Goal: Task Accomplishment & Management: Complete application form

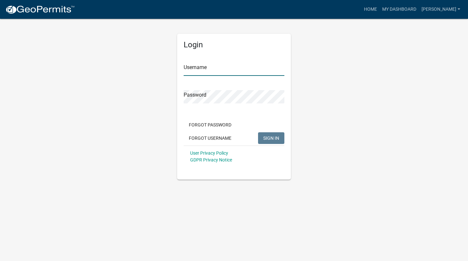
type input "[PERSON_NAME]"
click at [237, 71] on input "[PERSON_NAME]" at bounding box center [233, 69] width 101 height 13
click at [334, 87] on div "Login Username [PERSON_NAME] Password Forgot Password Forgot Username SIGN IN U…" at bounding box center [234, 99] width 370 height 162
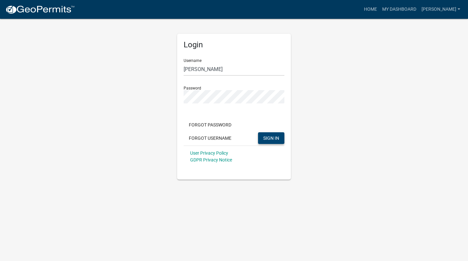
click at [272, 138] on span "SIGN IN" at bounding box center [271, 137] width 16 height 5
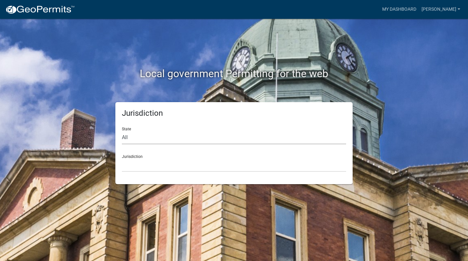
click at [155, 140] on select "All [US_STATE] [US_STATE] [US_STATE] [US_STATE] [US_STATE] [US_STATE] [US_STATE…" at bounding box center [234, 137] width 224 height 13
select select "[US_STATE]"
click at [122, 131] on select "All [US_STATE] [US_STATE] [US_STATE] [US_STATE] [US_STATE] [US_STATE] [US_STATE…" at bounding box center [234, 137] width 224 height 13
click at [171, 161] on select "[GEOGRAPHIC_DATA], [US_STATE][PERSON_NAME][GEOGRAPHIC_DATA], [US_STATE][PERSON_…" at bounding box center [234, 165] width 224 height 13
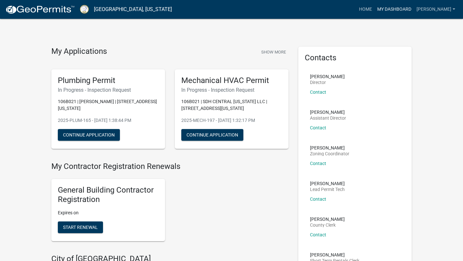
click at [408, 10] on link "My Dashboard" at bounding box center [393, 9] width 39 height 12
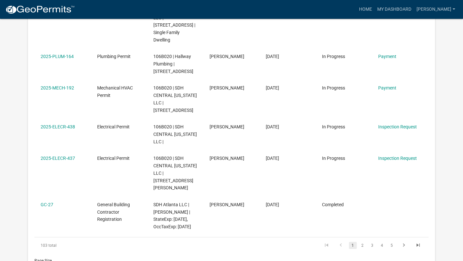
scroll to position [349, 0]
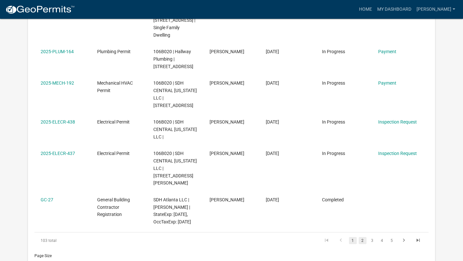
click at [362, 237] on link "2" at bounding box center [363, 240] width 8 height 7
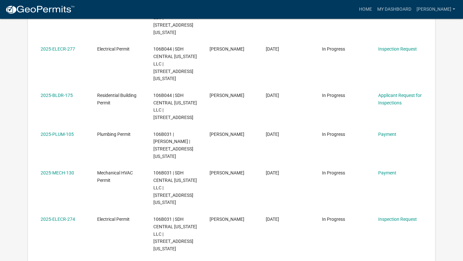
scroll to position [289, 0]
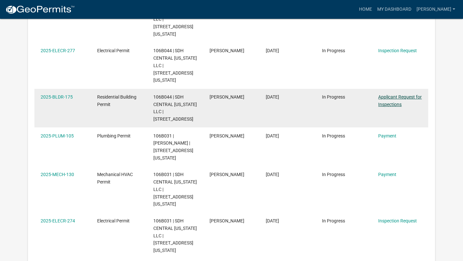
click at [391, 95] on link "Applicant Request for Inspections" at bounding box center [400, 101] width 44 height 13
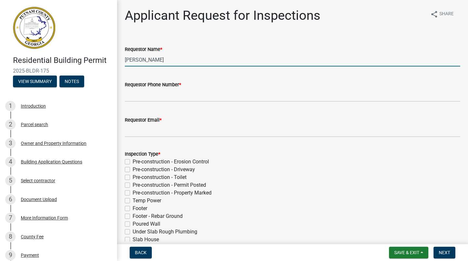
click at [166, 60] on input "[PERSON_NAME]" at bounding box center [292, 59] width 335 height 13
type input "M"
type input "[PERSON_NAME]"
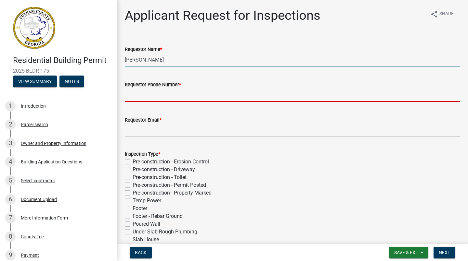
type input "[PHONE_NUMBER]"
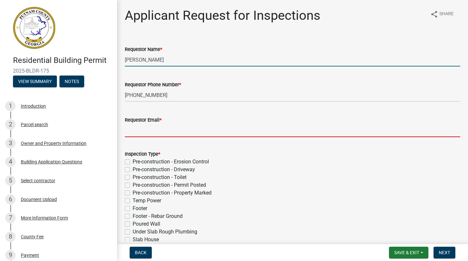
type input "[EMAIL_ADDRESS][DOMAIN_NAME]"
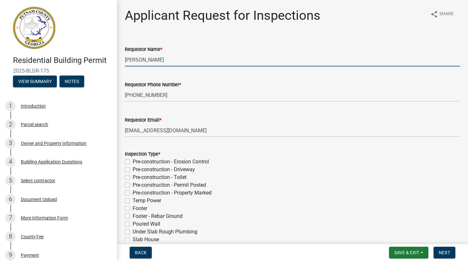
type input "[DATE]"
select select "9"
select select "2025"
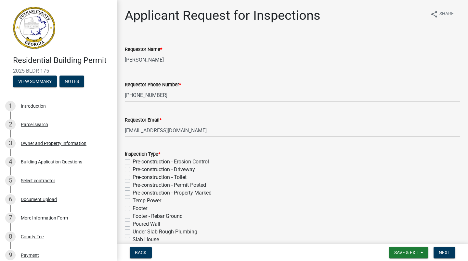
scroll to position [243, 0]
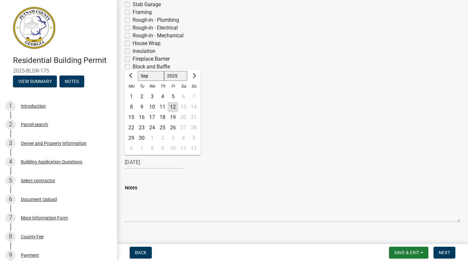
click at [306, 73] on div "Insulation House" at bounding box center [292, 75] width 335 height 8
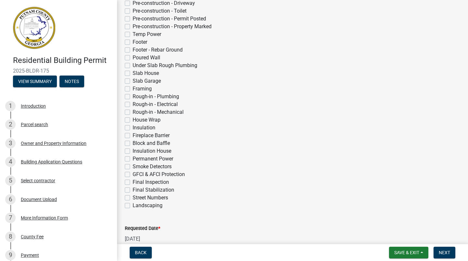
scroll to position [168, 0]
click at [133, 182] on label "Final Inspection" at bounding box center [151, 182] width 36 height 8
click at [133, 182] on input "Final Inspection" at bounding box center [135, 180] width 4 height 4
checkbox input "true"
checkbox input "false"
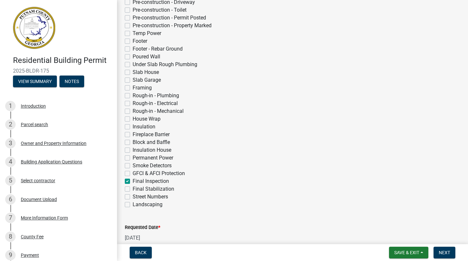
checkbox input "false"
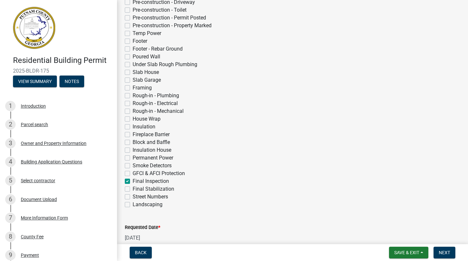
checkbox input "false"
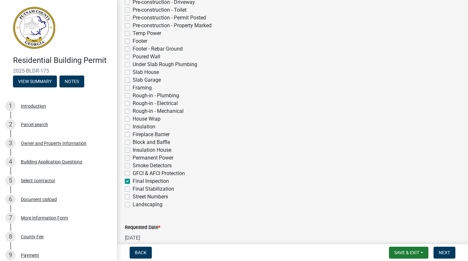
checkbox input "false"
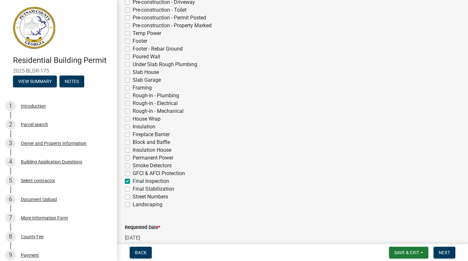
checkbox input "false"
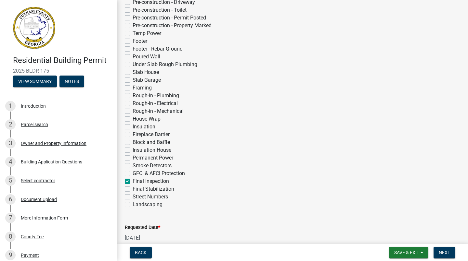
checkbox input "false"
checkbox input "true"
checkbox input "false"
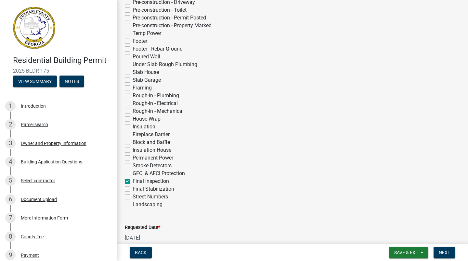
checkbox input "false"
click at [133, 189] on label "Final Stabilization" at bounding box center [154, 189] width 42 height 8
click at [133, 189] on input "Final Stabilization" at bounding box center [135, 187] width 4 height 4
checkbox input "true"
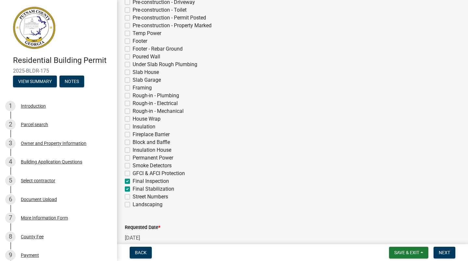
checkbox input "false"
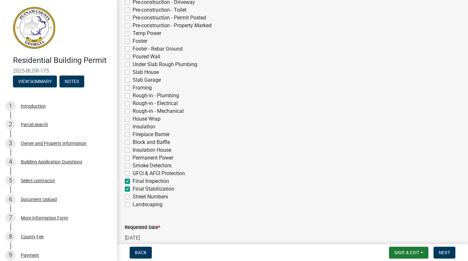
checkbox input "false"
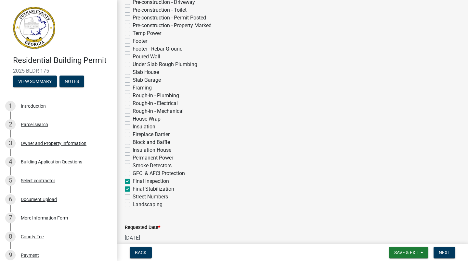
checkbox input "false"
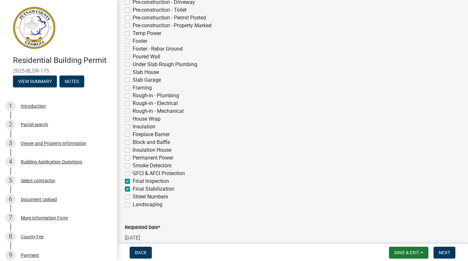
checkbox input "false"
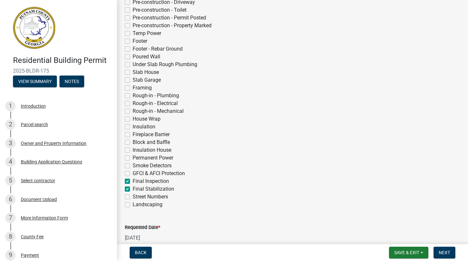
checkbox input "false"
checkbox input "true"
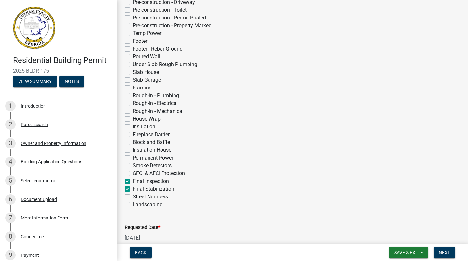
checkbox input "true"
checkbox input "false"
click at [164, 238] on div "[DATE]" at bounding box center [154, 238] width 59 height 13
select select "8"
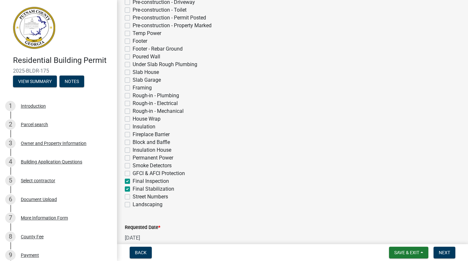
select select "2025"
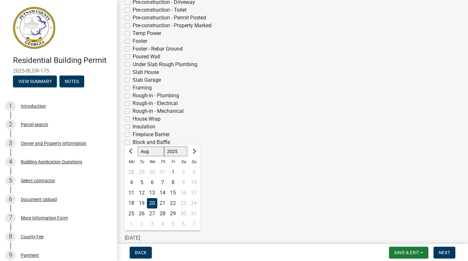
click at [141, 151] on select "Jan Feb Mar Apr May Jun [DATE] Aug Sep Oct Nov Dec" at bounding box center [151, 152] width 26 height 10
click at [193, 152] on span "Next month" at bounding box center [193, 151] width 5 height 5
select select "9"
click at [131, 192] on div "15" at bounding box center [131, 193] width 10 height 10
type input "[DATE]"
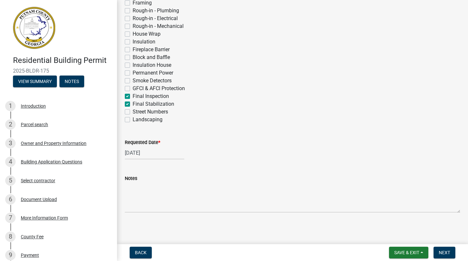
scroll to position [254, 0]
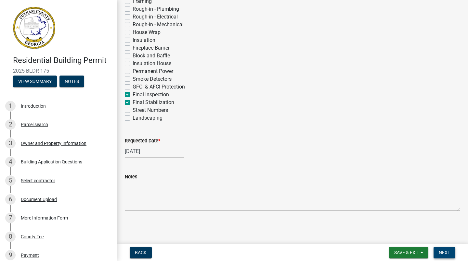
click at [444, 253] on span "Next" at bounding box center [443, 252] width 11 height 5
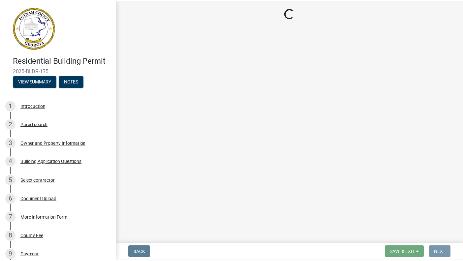
scroll to position [0, 0]
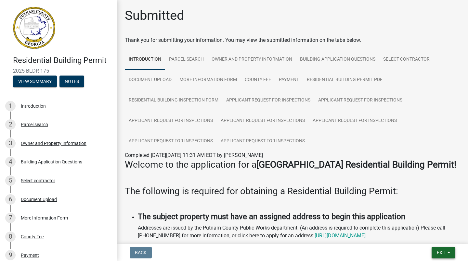
click at [446, 253] on button "Exit" at bounding box center [443, 253] width 24 height 12
click at [426, 236] on button "Save & Exit" at bounding box center [429, 236] width 52 height 16
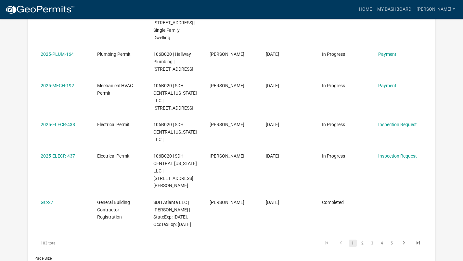
scroll to position [347, 0]
click at [362, 240] on link "2" at bounding box center [363, 243] width 8 height 7
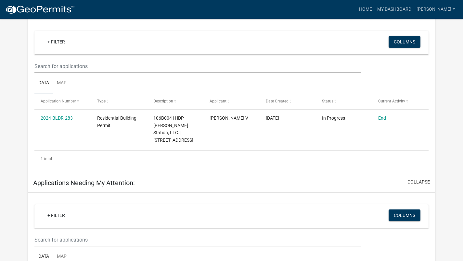
scroll to position [676, 0]
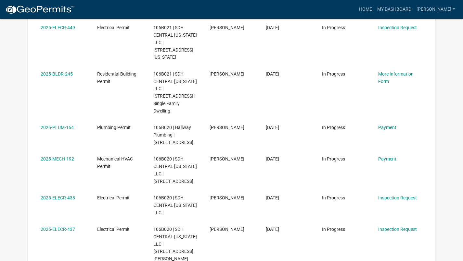
scroll to position [1073, 0]
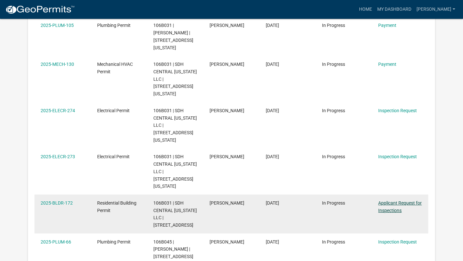
click at [394, 201] on link "Applicant Request for Inspections" at bounding box center [400, 207] width 44 height 13
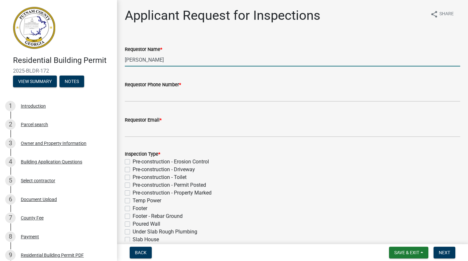
click at [168, 58] on input "[PERSON_NAME]" at bounding box center [292, 59] width 335 height 13
type input "M"
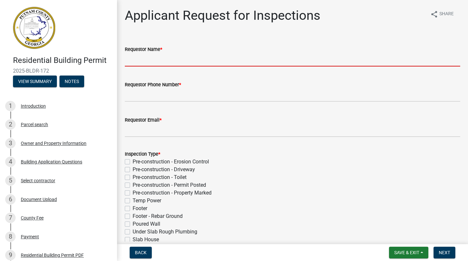
click at [216, 60] on input "Requestor Name *" at bounding box center [292, 59] width 335 height 13
type input "[PERSON_NAME]"
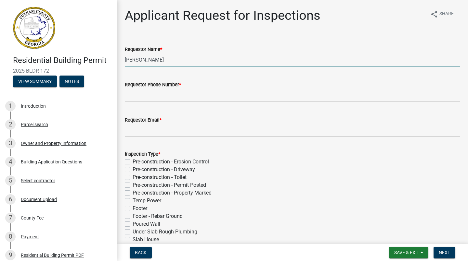
click at [222, 60] on input "[PERSON_NAME]" at bounding box center [292, 59] width 335 height 13
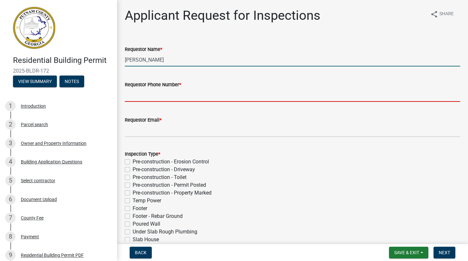
type input "[PHONE_NUMBER]"
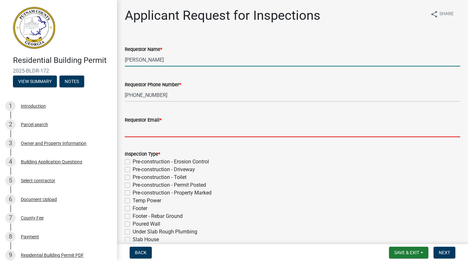
type input "[EMAIL_ADDRESS][DOMAIN_NAME]"
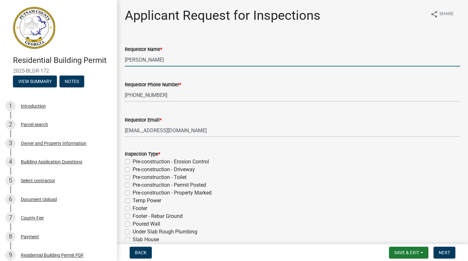
type input "[DATE]"
select select "9"
select select "2025"
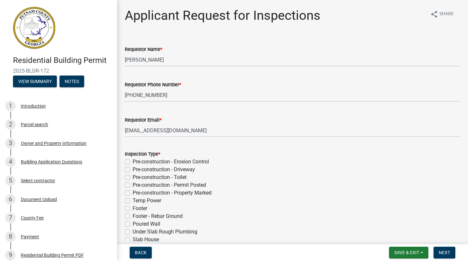
scroll to position [243, 0]
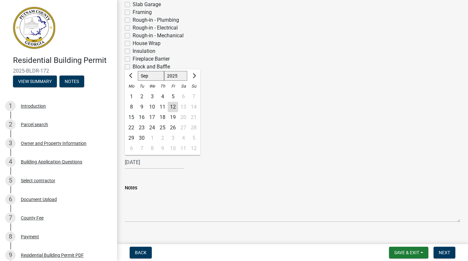
click at [130, 119] on div "15" at bounding box center [131, 117] width 10 height 10
type input "[DATE]"
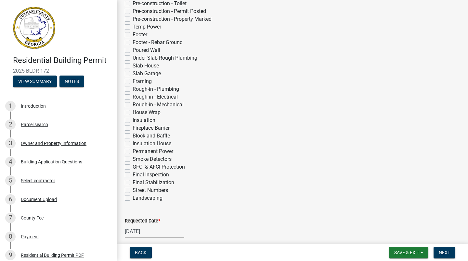
scroll to position [175, 0]
click at [133, 176] on label "Final Inspection" at bounding box center [151, 174] width 36 height 8
click at [133, 175] on input "Final Inspection" at bounding box center [135, 172] width 4 height 4
checkbox input "true"
checkbox input "false"
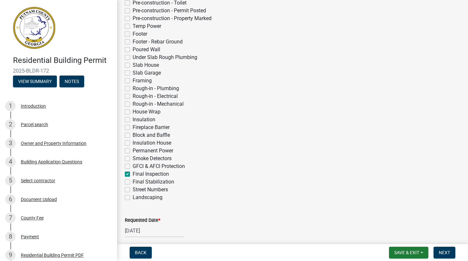
checkbox input "false"
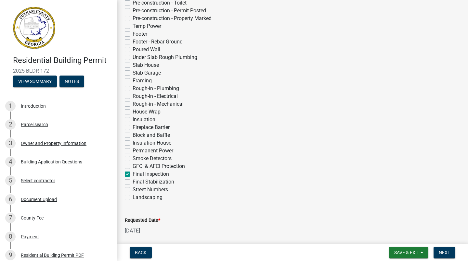
checkbox input "false"
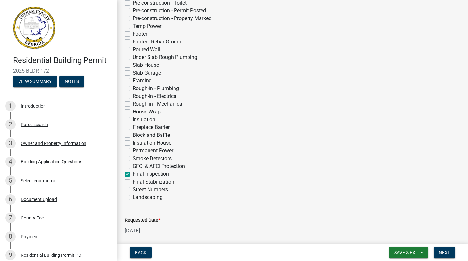
checkbox input "false"
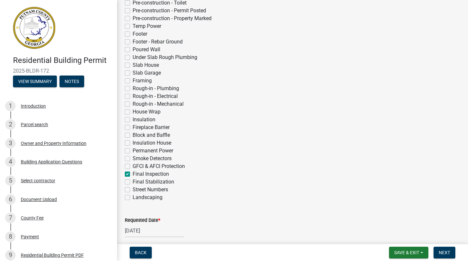
checkbox input "false"
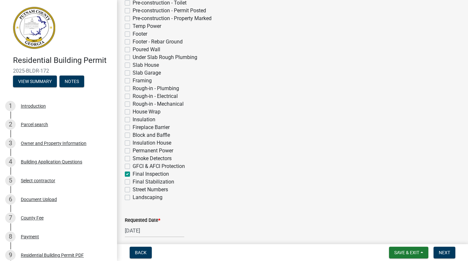
checkbox input "false"
checkbox input "true"
checkbox input "false"
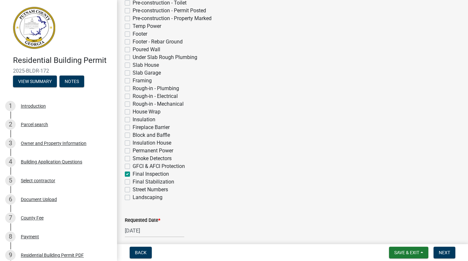
checkbox input "false"
click at [133, 181] on label "Final Stabilization" at bounding box center [154, 182] width 42 height 8
click at [133, 181] on input "Final Stabilization" at bounding box center [135, 180] width 4 height 4
checkbox input "true"
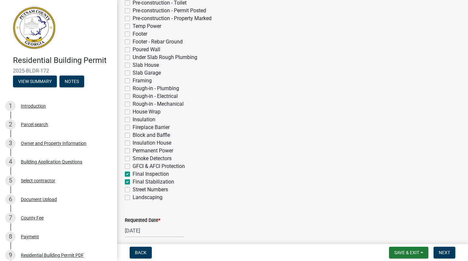
checkbox input "false"
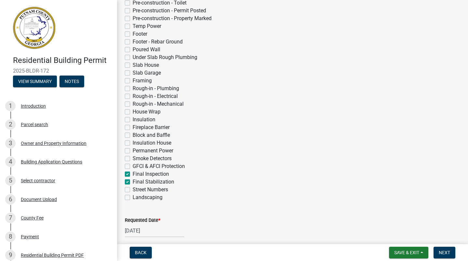
checkbox input "false"
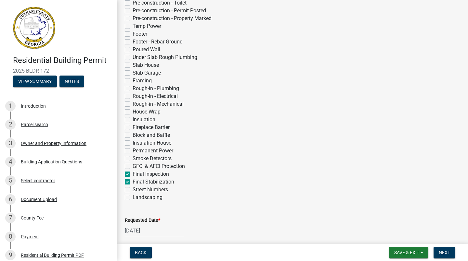
checkbox input "false"
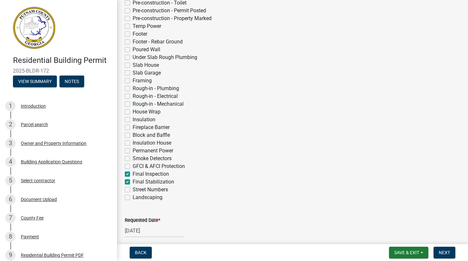
checkbox input "false"
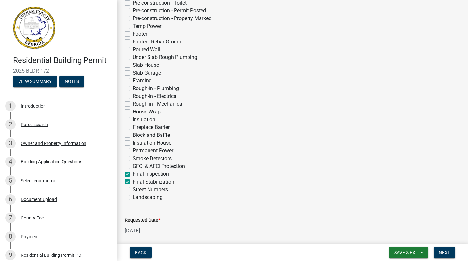
checkbox input "false"
checkbox input "true"
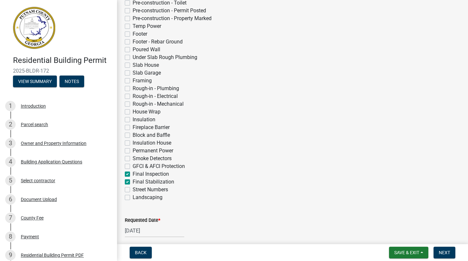
checkbox input "true"
checkbox input "false"
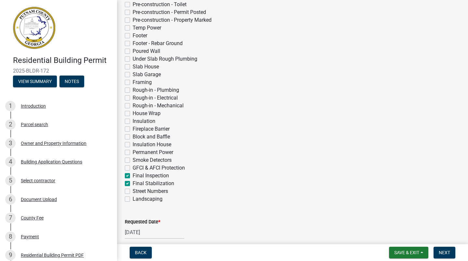
scroll to position [172, 0]
click at [445, 256] on span "Next" at bounding box center [443, 252] width 11 height 5
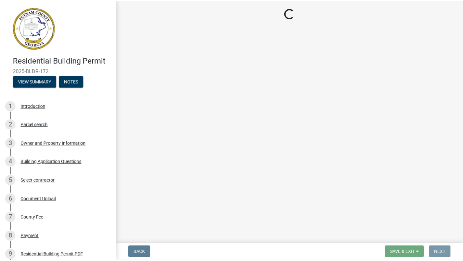
scroll to position [0, 0]
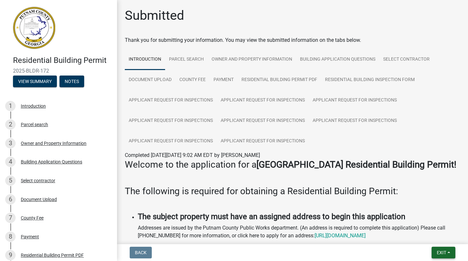
click at [440, 255] on span "Exit" at bounding box center [440, 252] width 9 height 5
click at [436, 238] on button "Save & Exit" at bounding box center [429, 236] width 52 height 16
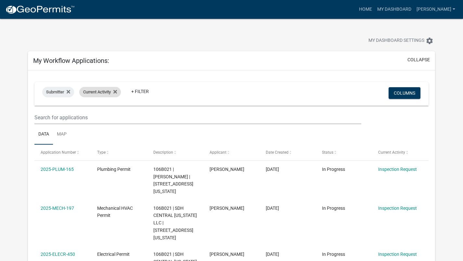
click at [99, 93] on span "Current Activity" at bounding box center [97, 92] width 28 height 5
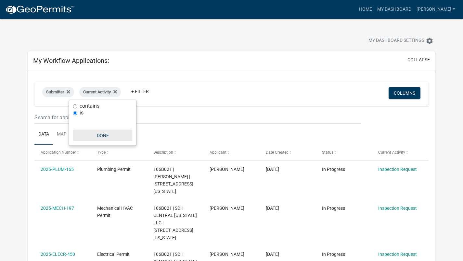
click at [101, 136] on button "Done" at bounding box center [102, 136] width 59 height 12
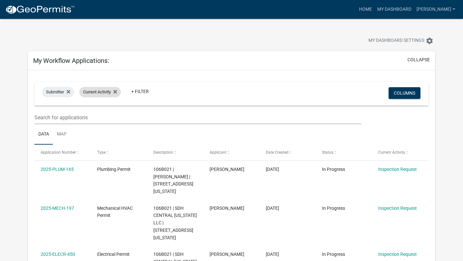
click at [103, 92] on span "Current Activity" at bounding box center [97, 92] width 28 height 5
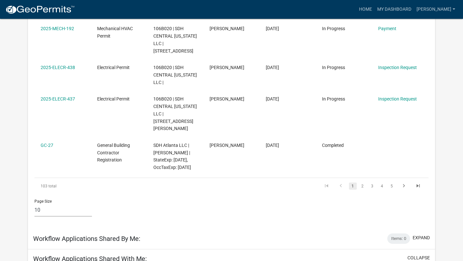
scroll to position [404, 0]
click at [363, 183] on link "2" at bounding box center [363, 186] width 8 height 7
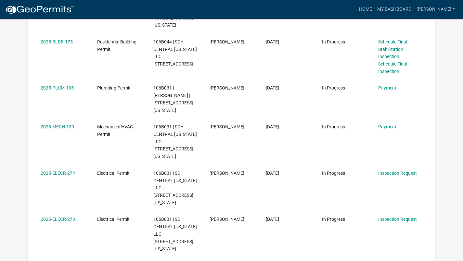
scroll to position [346, 0]
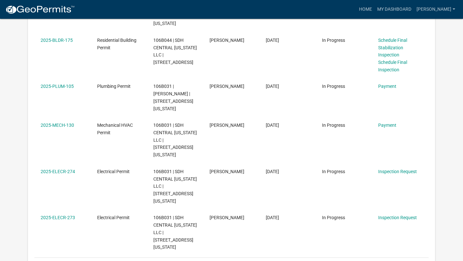
click at [372, 261] on link "3" at bounding box center [372, 266] width 8 height 7
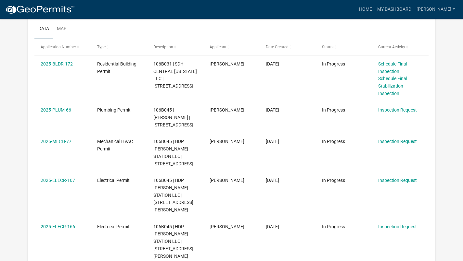
scroll to position [334, 0]
